Goal: Transaction & Acquisition: Purchase product/service

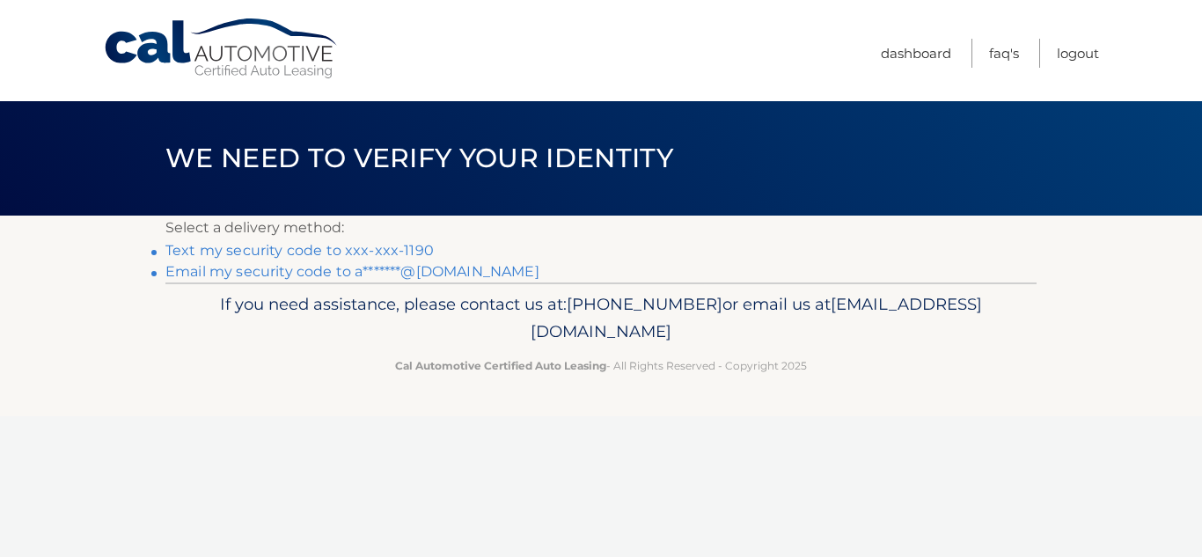
click at [397, 246] on link "Text my security code to xxx-xxx-1190" at bounding box center [299, 250] width 268 height 17
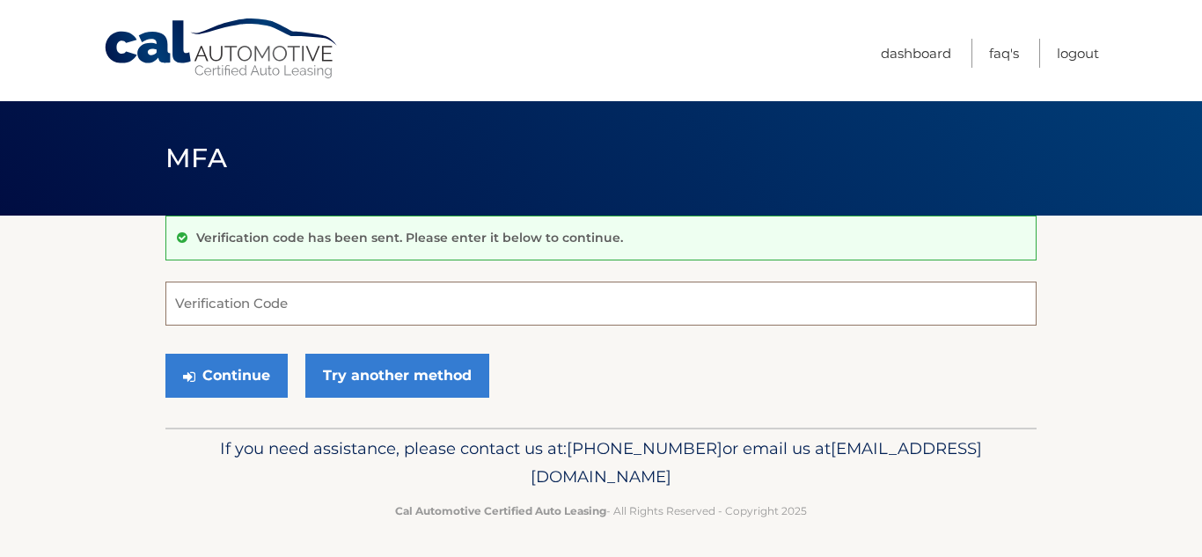
click at [330, 304] on input "Verification Code" at bounding box center [600, 304] width 871 height 44
type input "269224"
click at [248, 341] on form "269224 Verification Code Continue Try another method" at bounding box center [600, 344] width 871 height 125
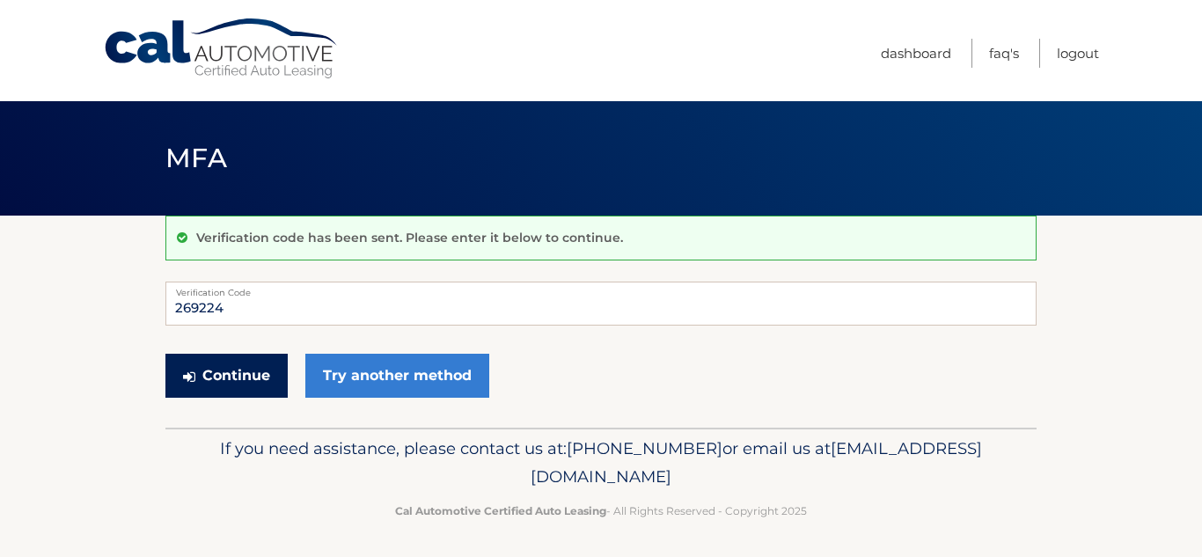
click at [238, 378] on button "Continue" at bounding box center [226, 376] width 122 height 44
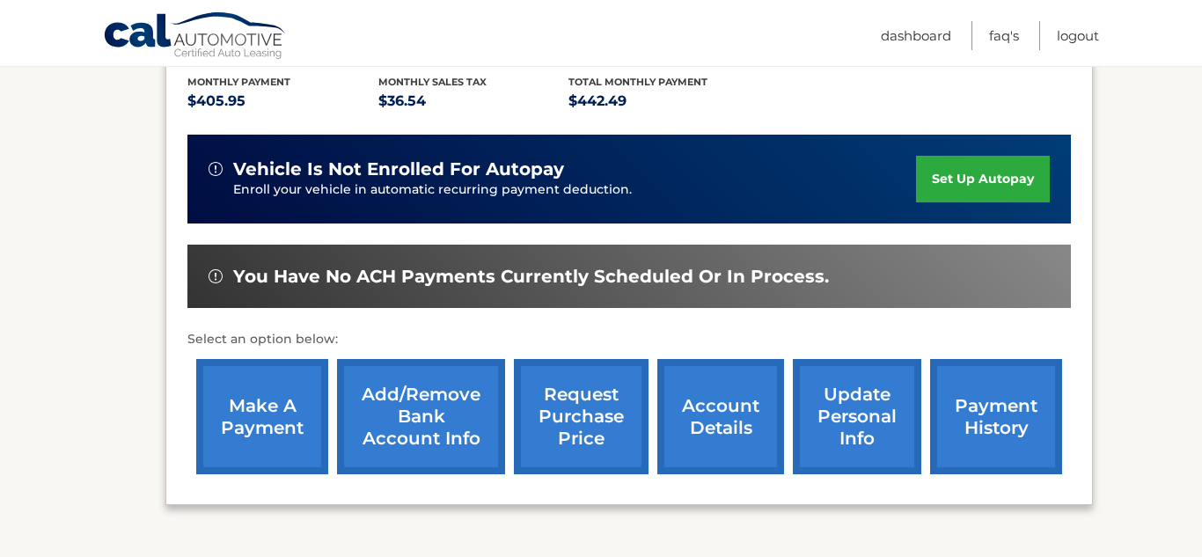
scroll to position [401, 0]
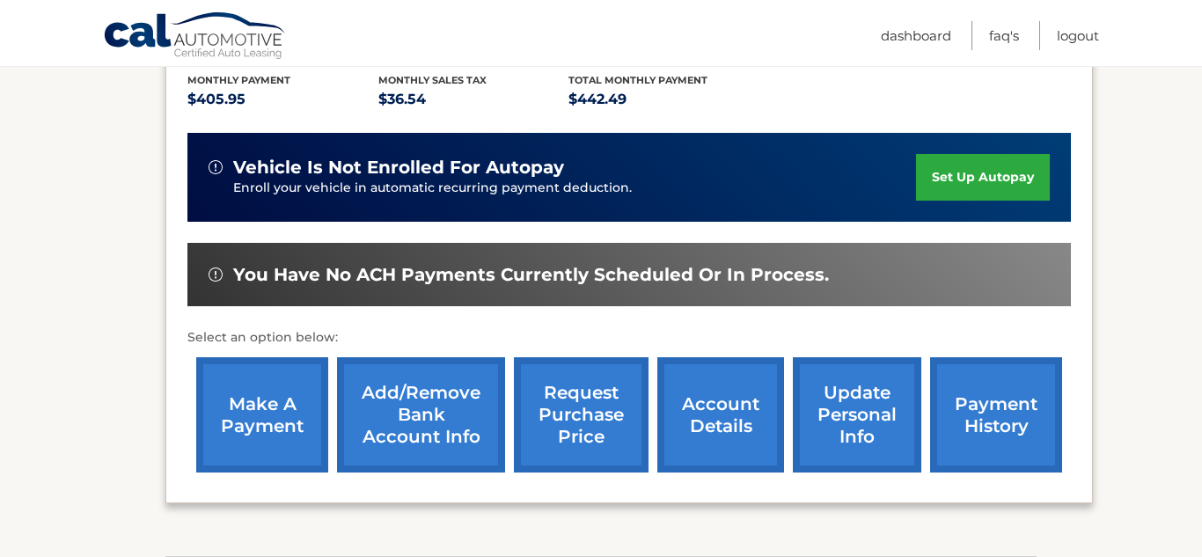
click at [238, 378] on link "make a payment" at bounding box center [262, 414] width 132 height 115
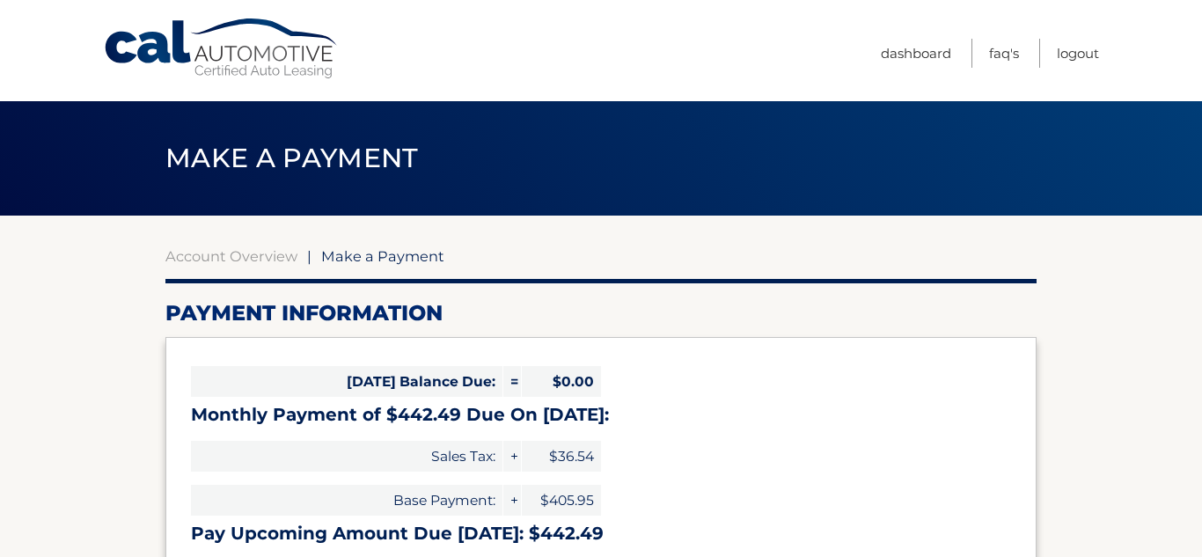
select select "ZmY1NWUyOWEtYmUzOC00MDRkLTlkZGEtMjZjZWQ2MzU0N2Ez"
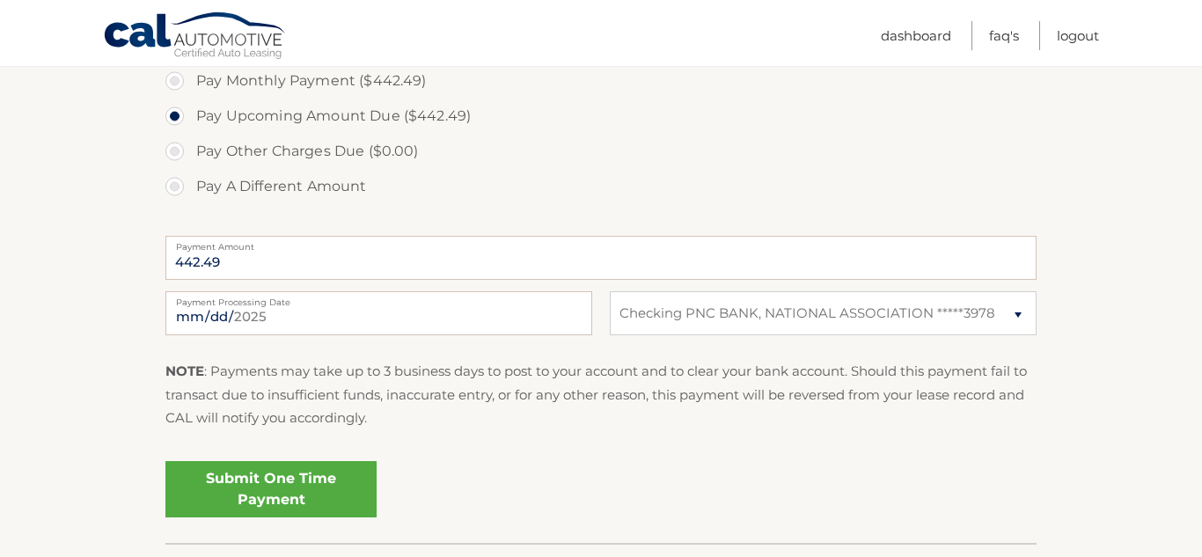
scroll to position [582, 0]
click at [778, 304] on select "Select Bank Account Checking PNC BANK, NATIONAL ASSOCIATION *****3978" at bounding box center [823, 312] width 427 height 44
click at [610, 290] on select "Select Bank Account Checking PNC BANK, NATIONAL ASSOCIATION *****3978" at bounding box center [823, 312] width 427 height 44
click at [258, 482] on link "Submit One Time Payment" at bounding box center [270, 488] width 211 height 56
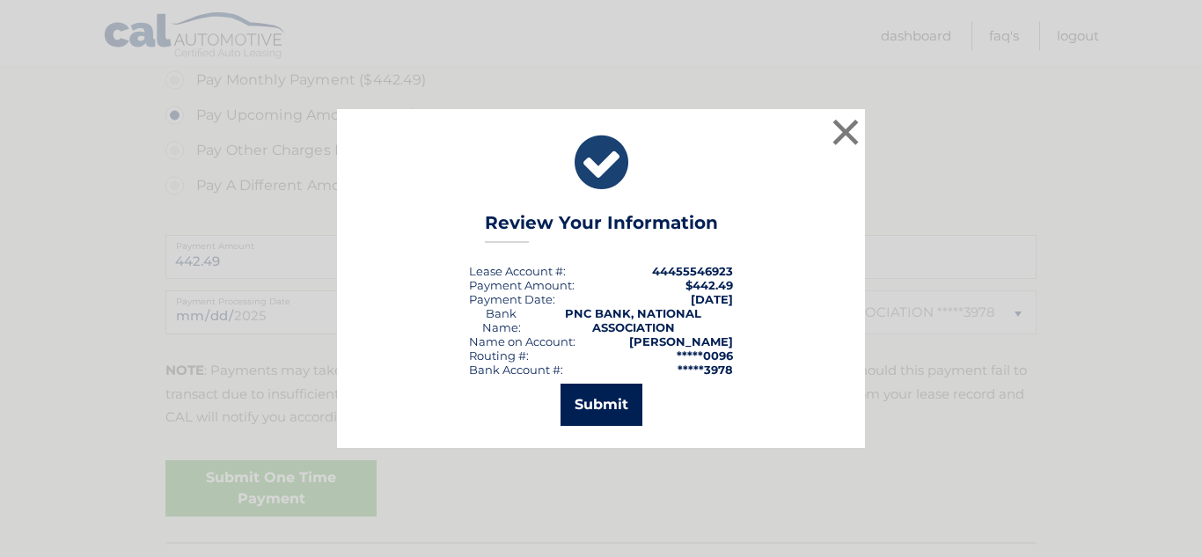
click at [613, 400] on button "Submit" at bounding box center [602, 405] width 82 height 42
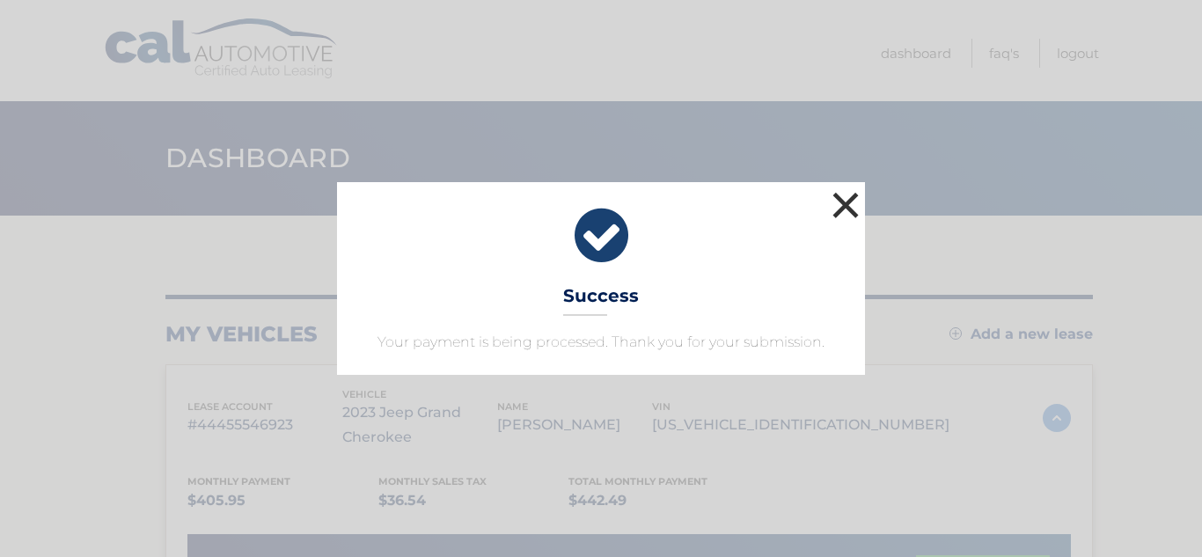
click at [848, 211] on button "×" at bounding box center [845, 204] width 35 height 35
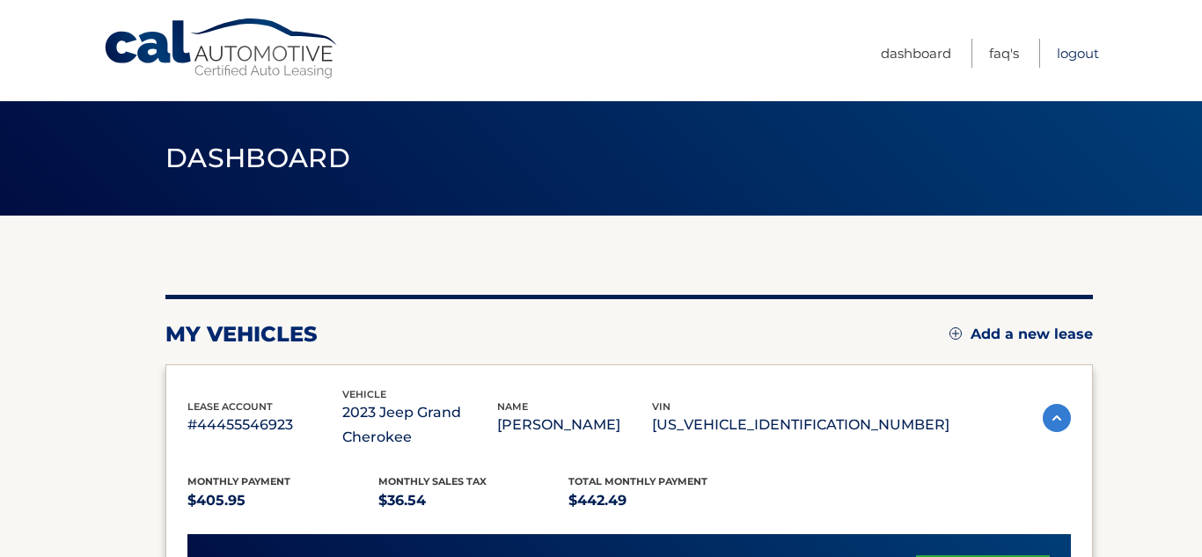
click at [1075, 62] on link "Logout" at bounding box center [1078, 53] width 42 height 29
